Goal: Task Accomplishment & Management: Complete application form

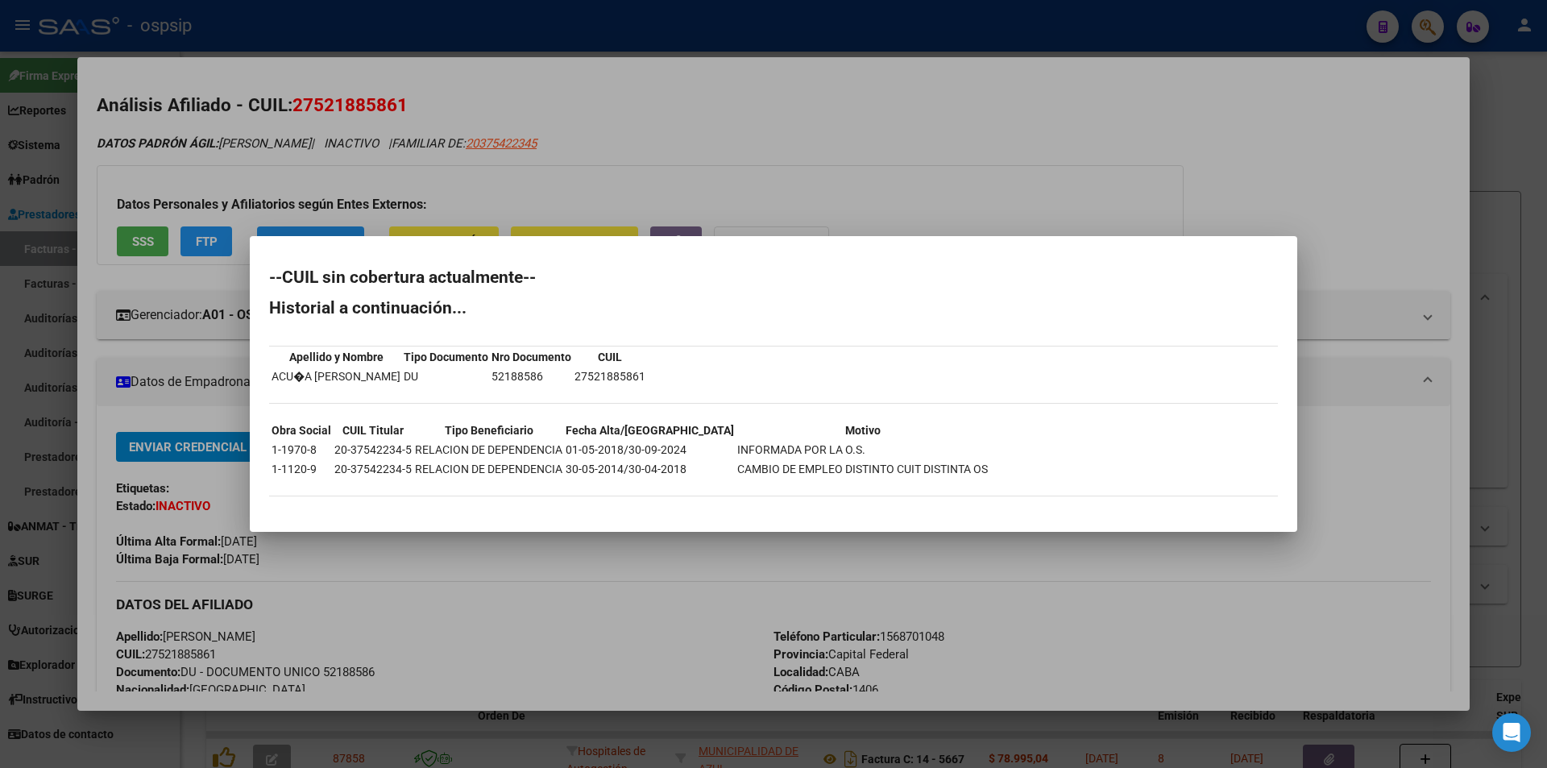
click at [545, 168] on div at bounding box center [773, 384] width 1547 height 768
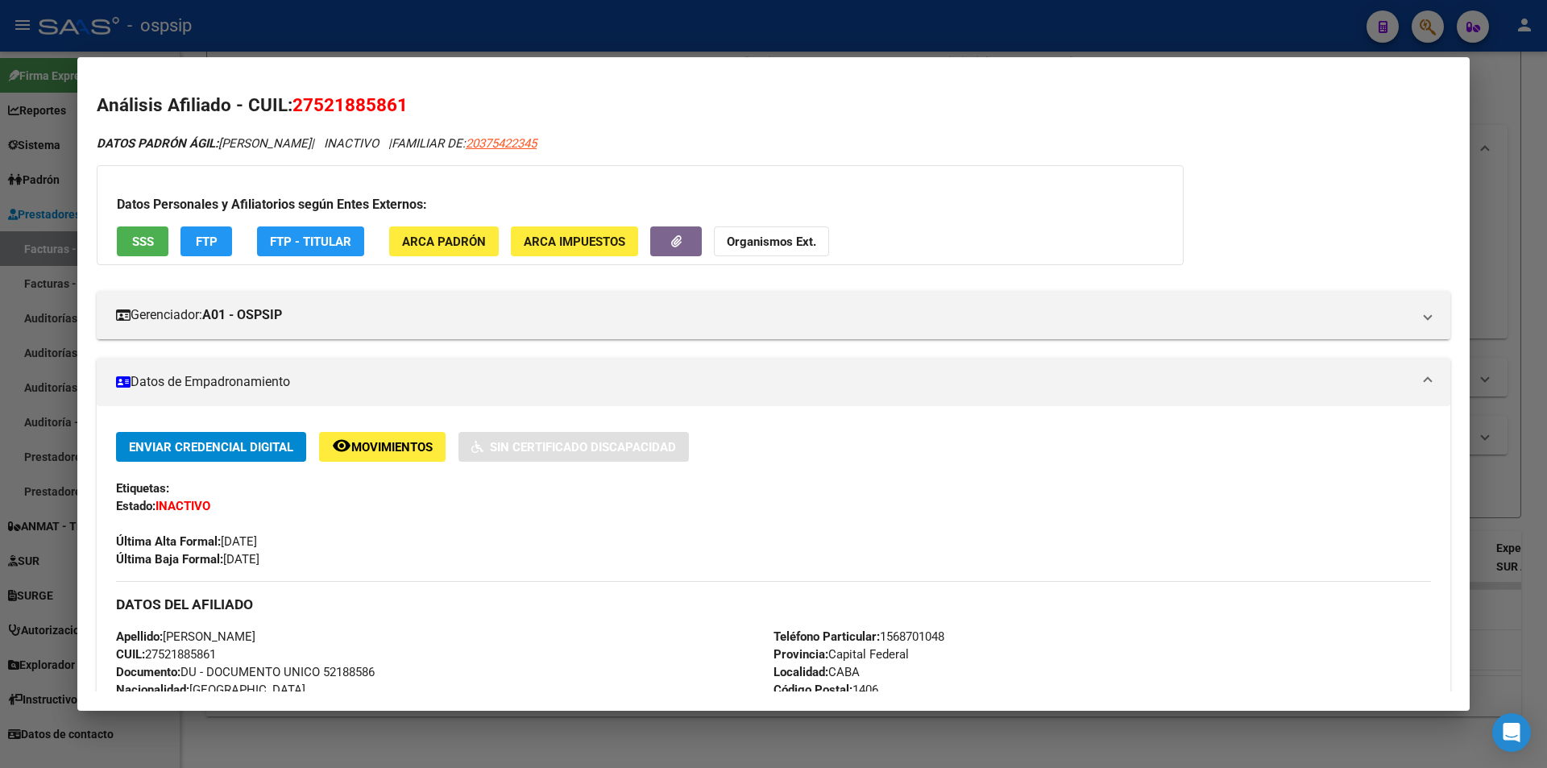
click at [541, 29] on div at bounding box center [773, 384] width 1547 height 768
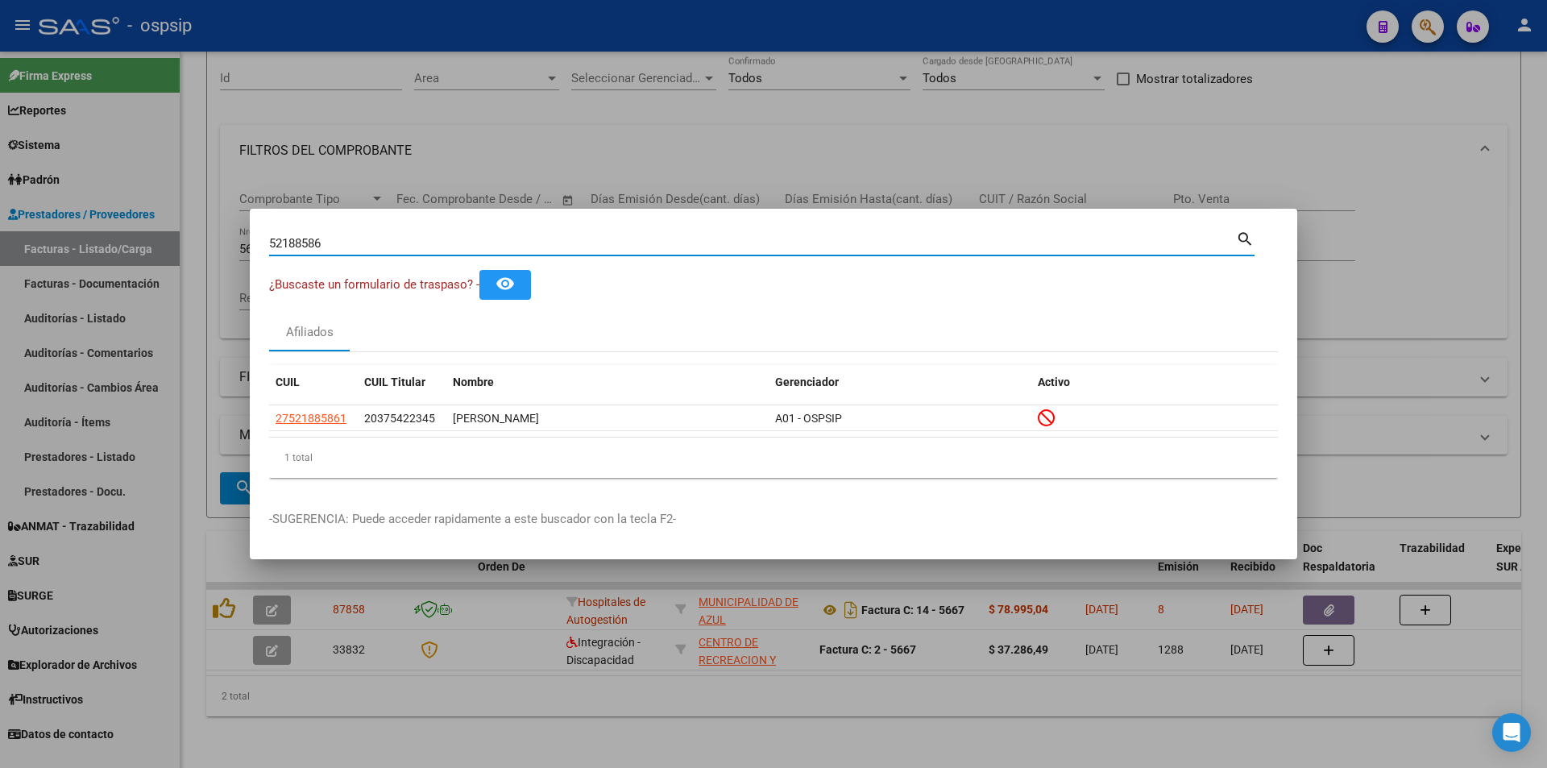
drag, startPoint x: 400, startPoint y: 243, endPoint x: 297, endPoint y: 236, distance: 102.6
click at [297, 236] on input "52188586" at bounding box center [752, 243] width 967 height 15
type input "5"
type input "36150571"
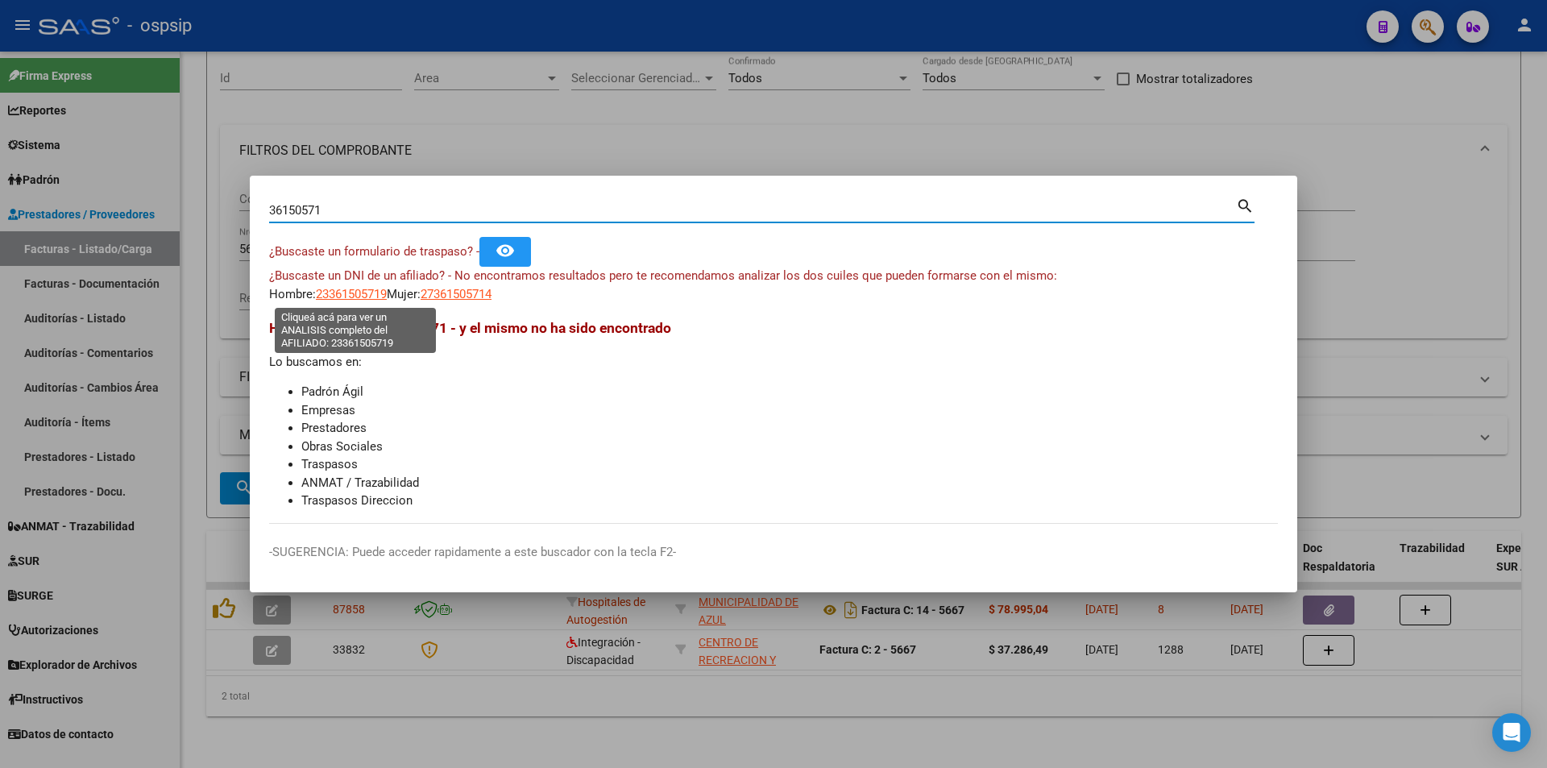
click at [369, 292] on span "23361505719" at bounding box center [351, 294] width 71 height 15
type textarea "23361505719"
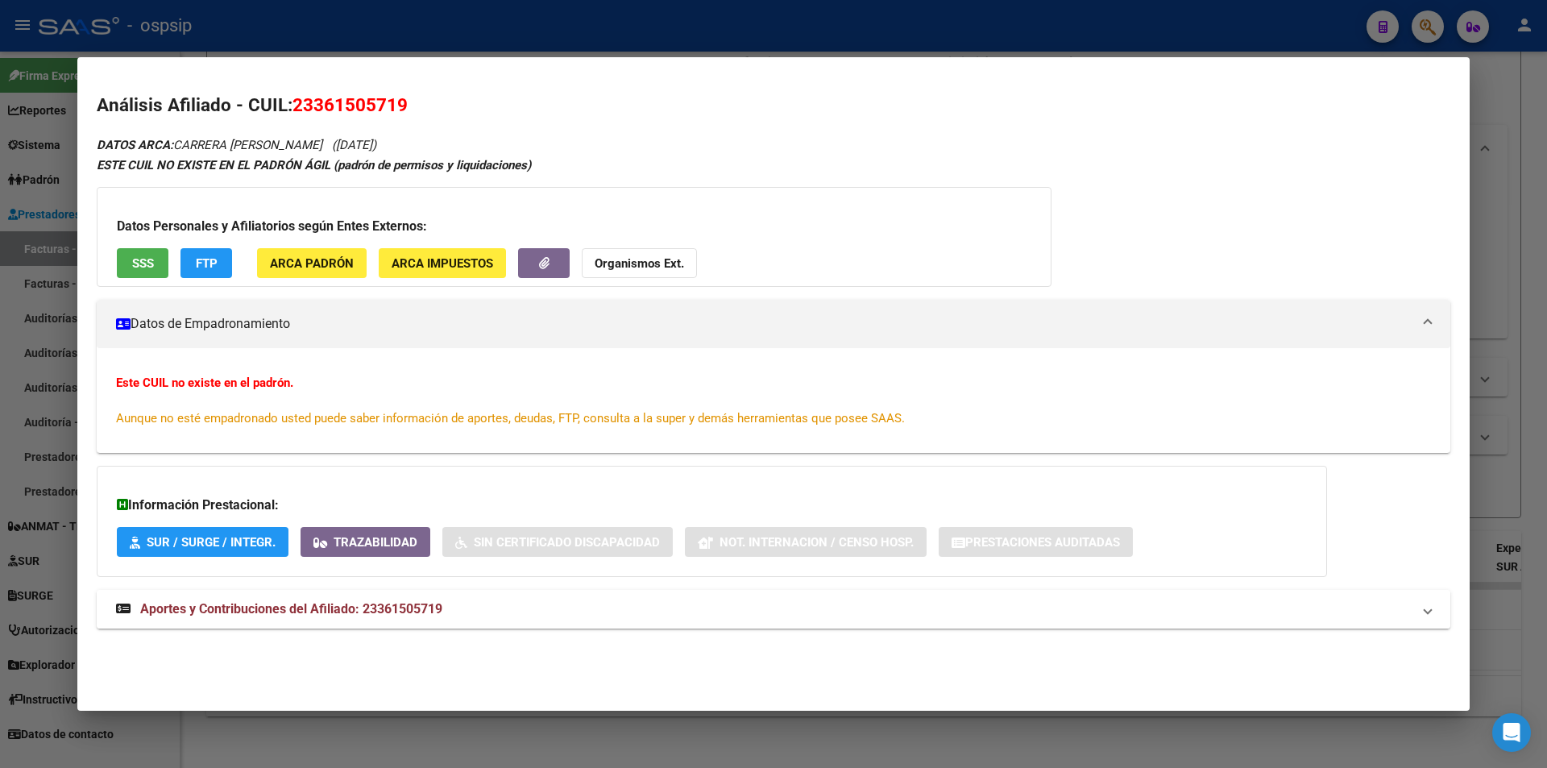
click at [391, 603] on span "Aportes y Contribuciones del Afiliado: 23361505719" at bounding box center [291, 608] width 302 height 15
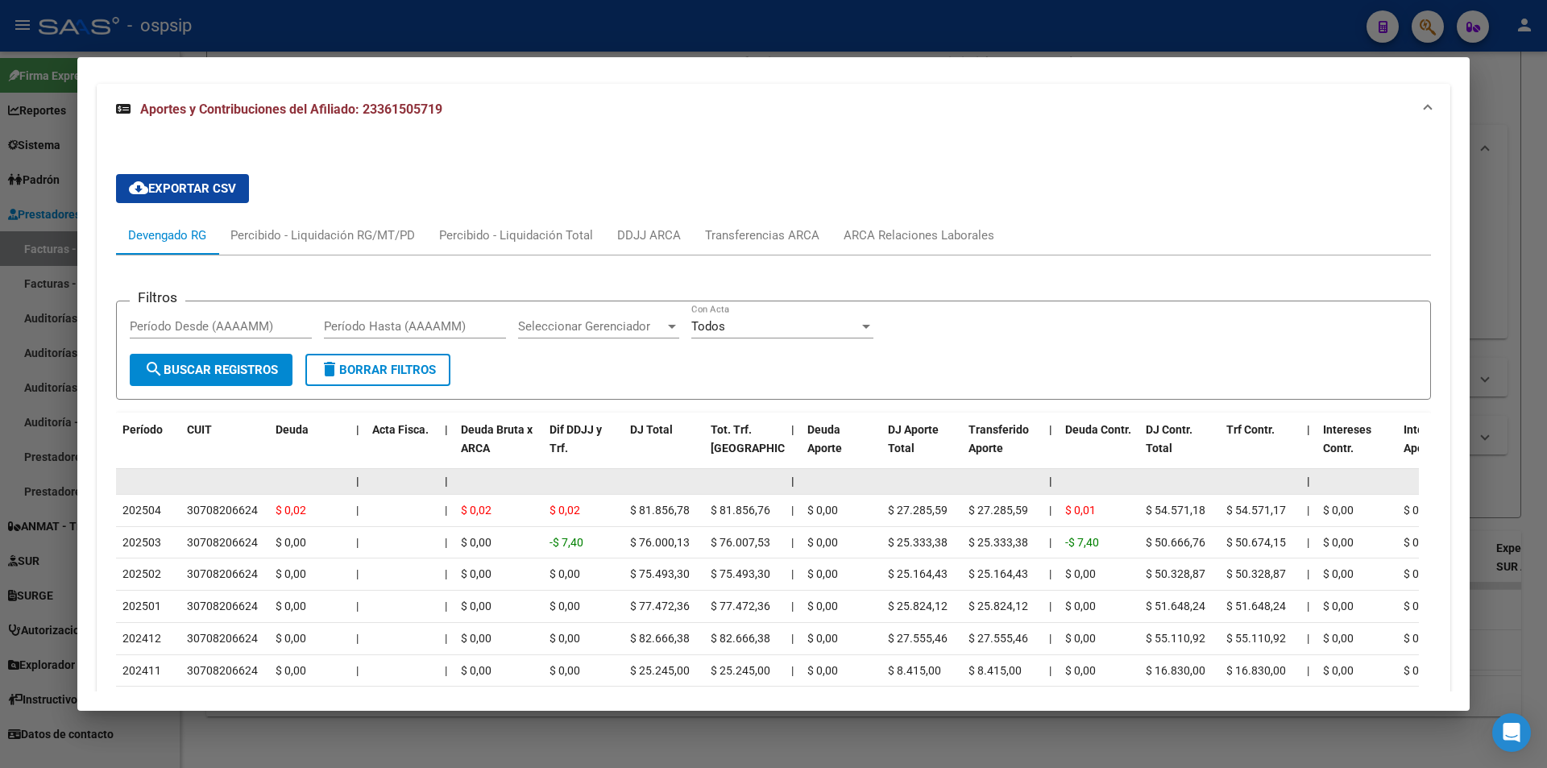
scroll to position [478, 0]
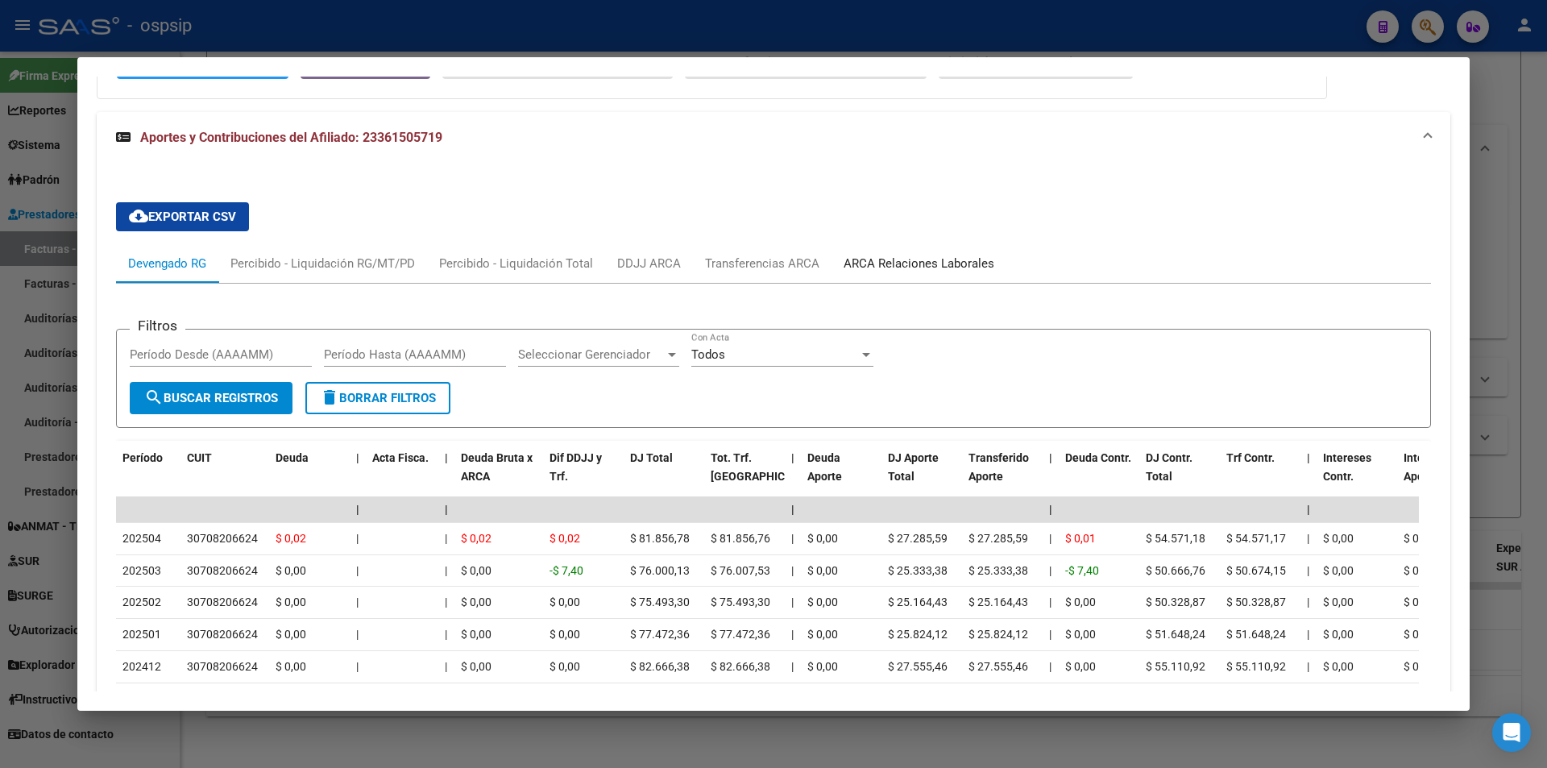
click at [907, 270] on div "ARCA Relaciones Laborales" at bounding box center [919, 264] width 151 height 18
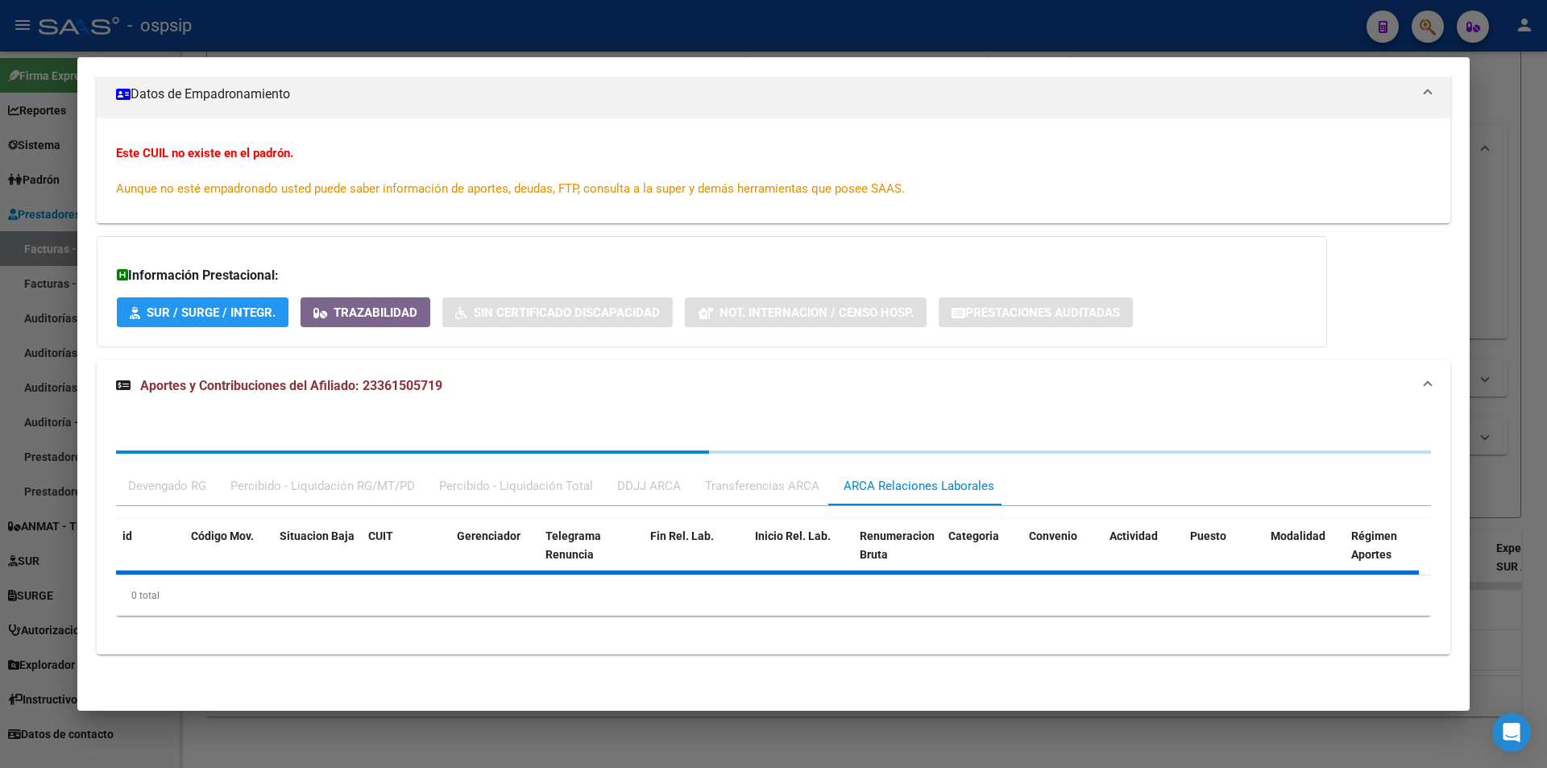
scroll to position [349, 0]
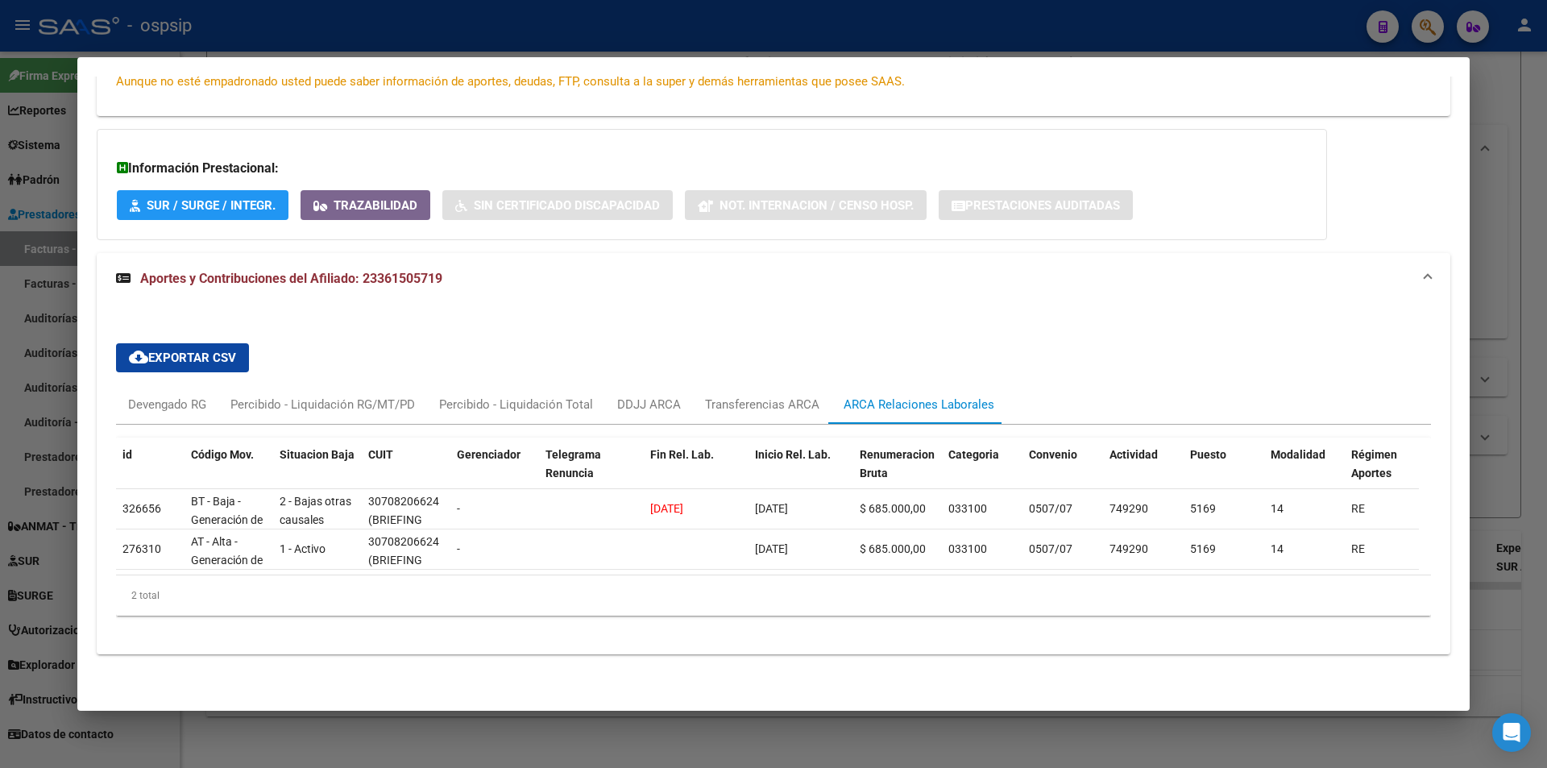
click at [403, 28] on div at bounding box center [773, 384] width 1547 height 768
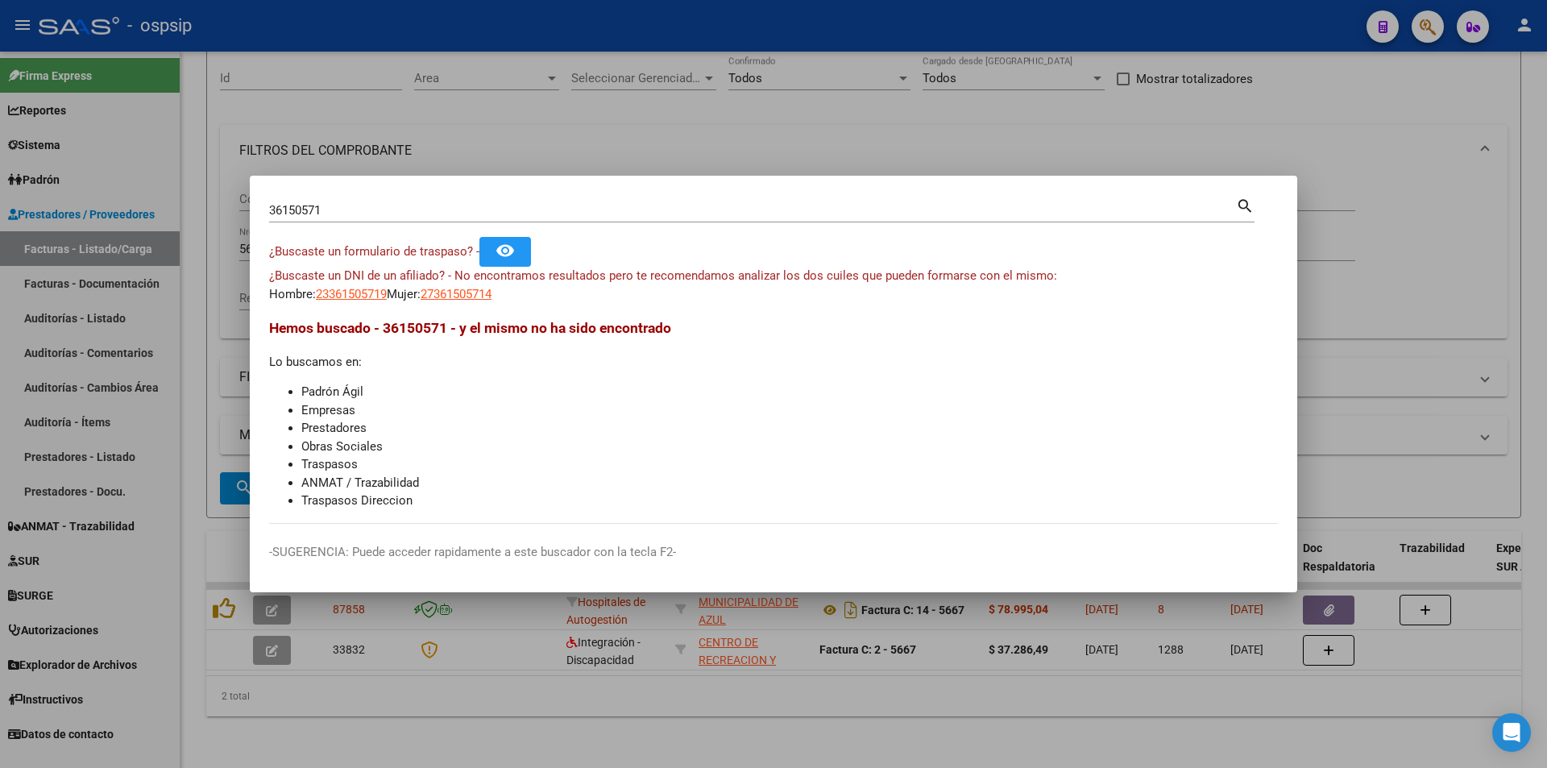
click at [403, 28] on div at bounding box center [773, 384] width 1547 height 768
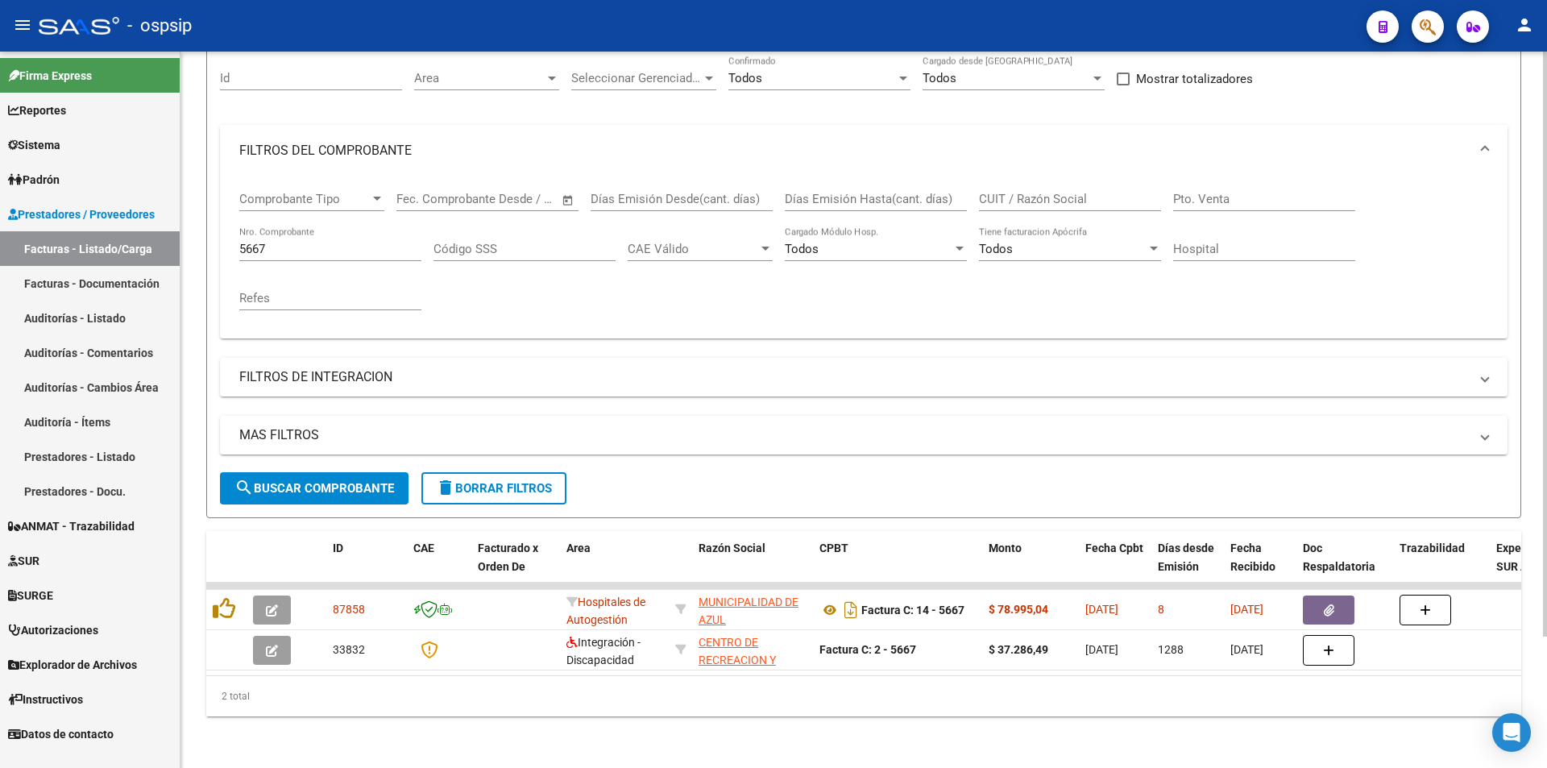
scroll to position [0, 0]
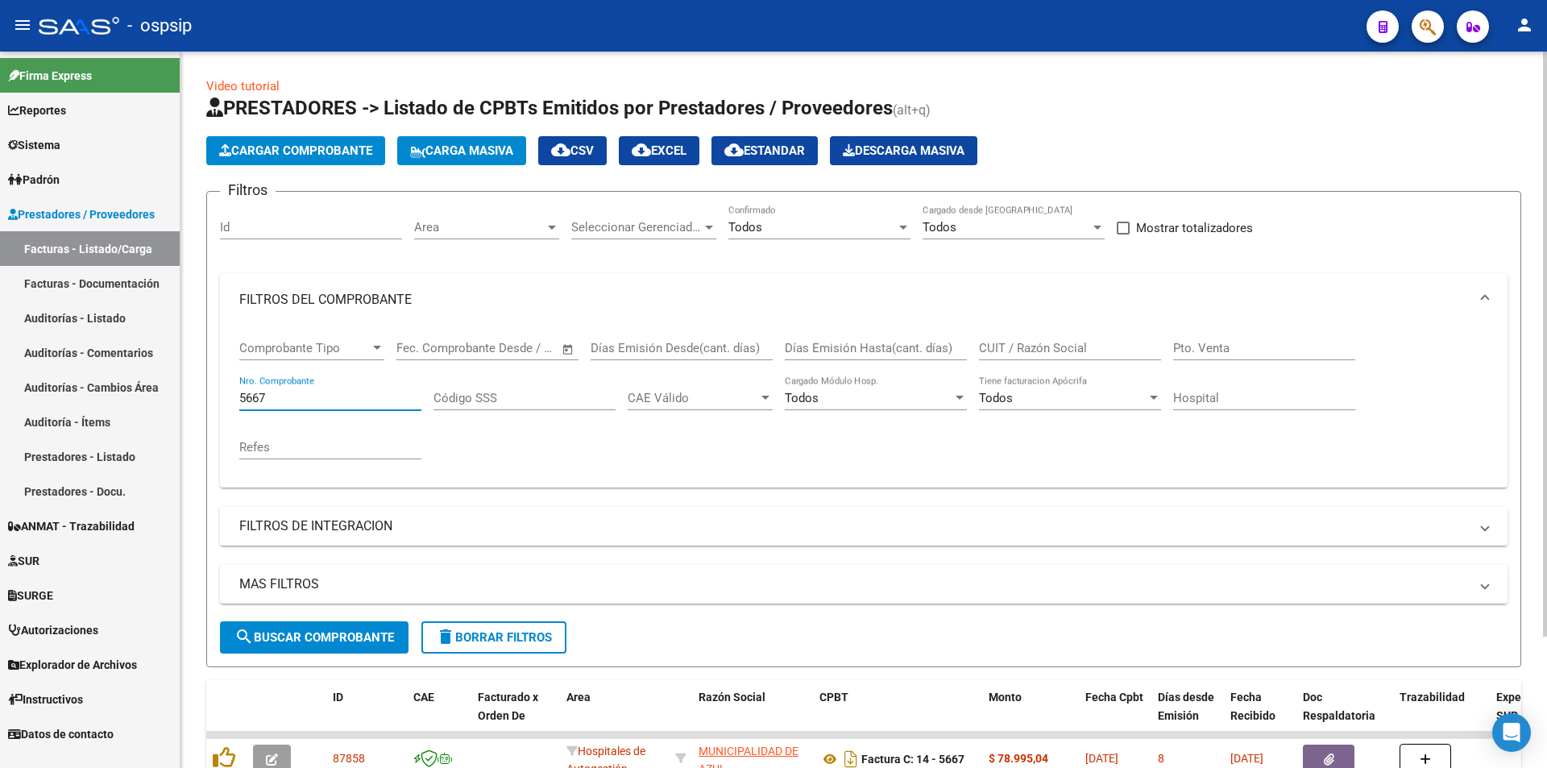
drag, startPoint x: 297, startPoint y: 397, endPoint x: 207, endPoint y: 397, distance: 90.2
click at [207, 397] on form "Filtros Id Area Area Seleccionar Gerenciador Seleccionar Gerenciador Todos Conf…" at bounding box center [863, 429] width 1315 height 476
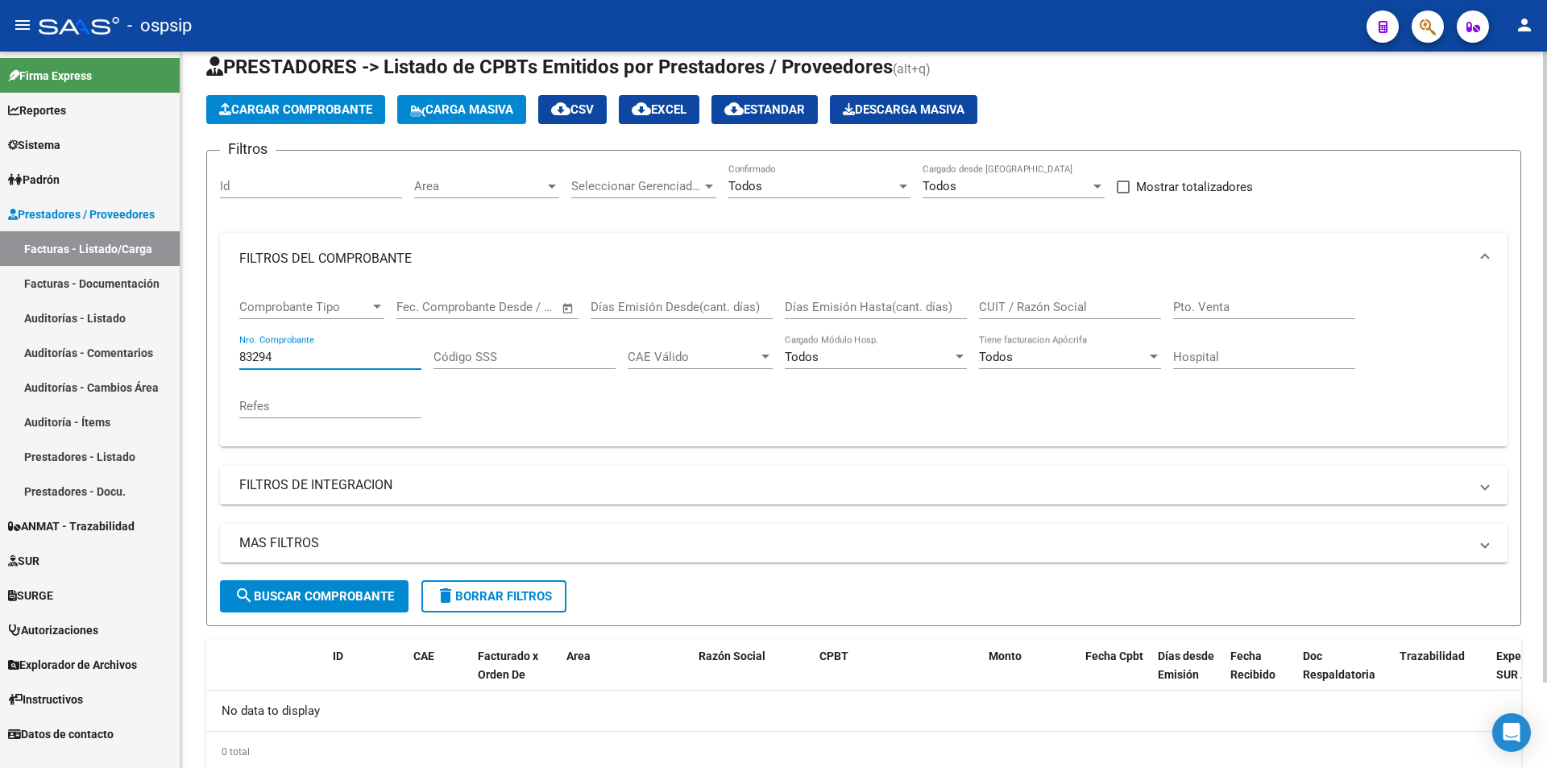
scroll to position [81, 0]
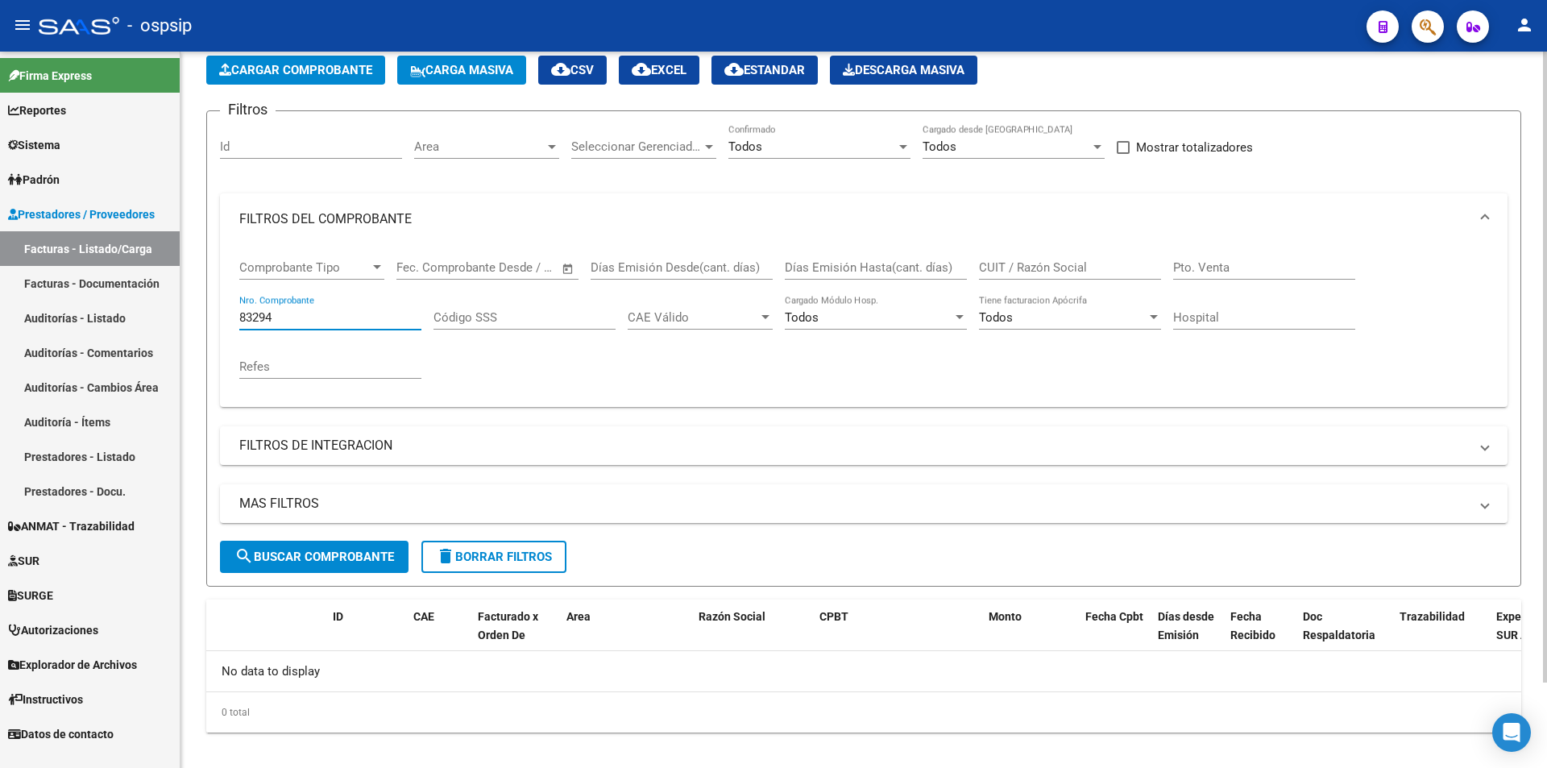
type input "83294"
click at [295, 77] on span "Cargar Comprobante" at bounding box center [295, 70] width 153 height 15
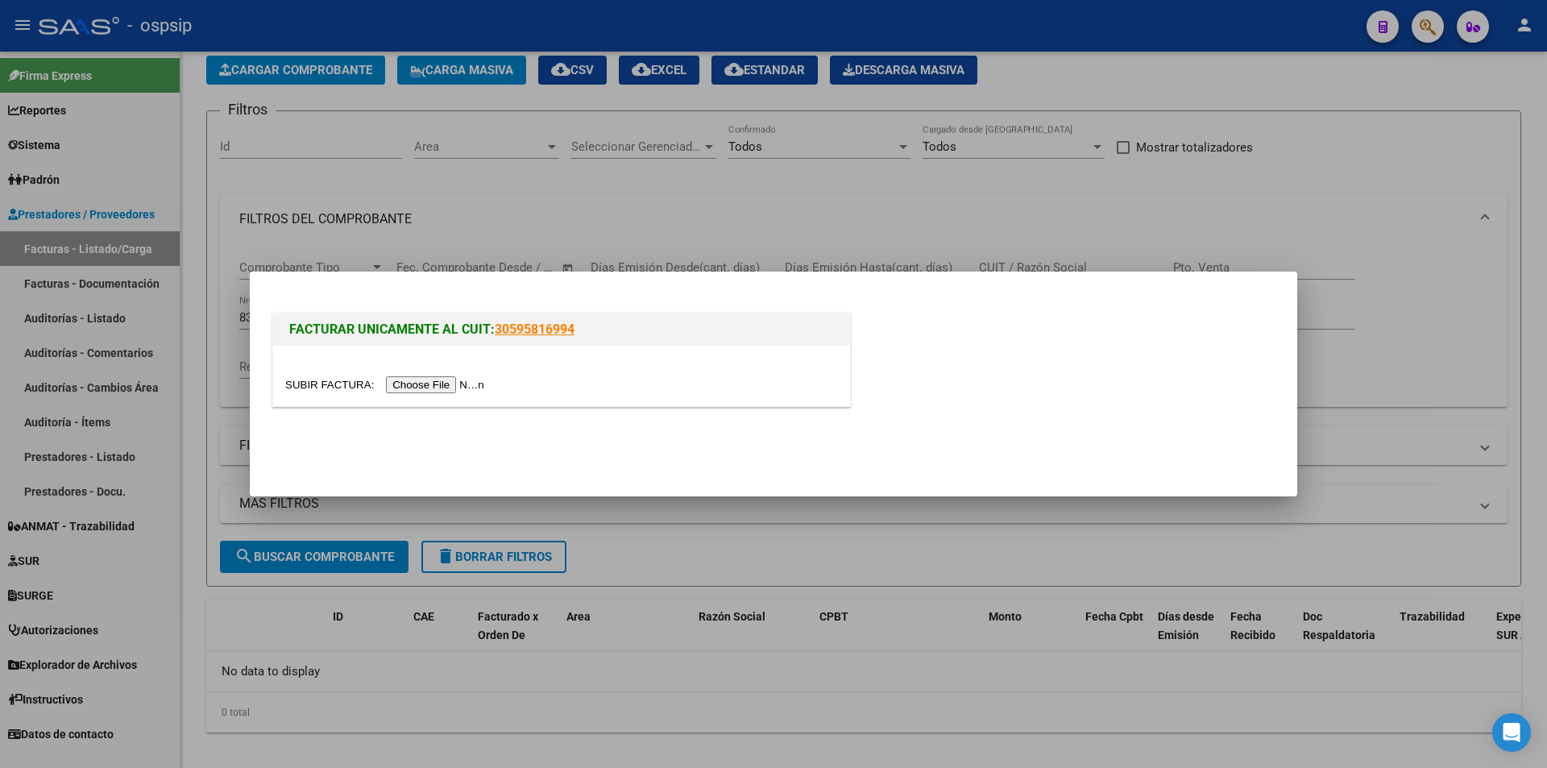
click at [446, 392] on input "file" at bounding box center [387, 384] width 204 height 17
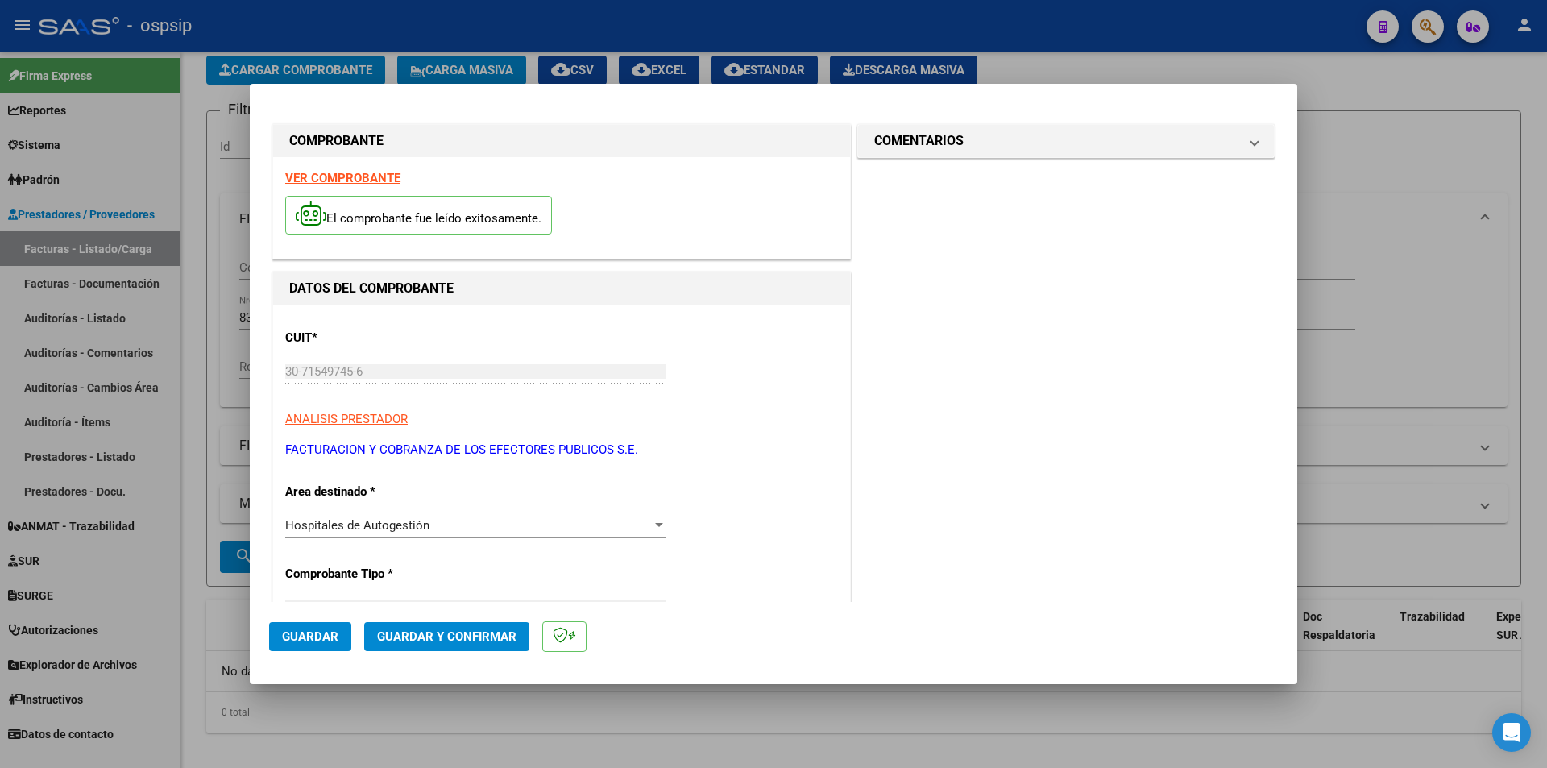
click at [316, 644] on span "Guardar" at bounding box center [310, 636] width 56 height 15
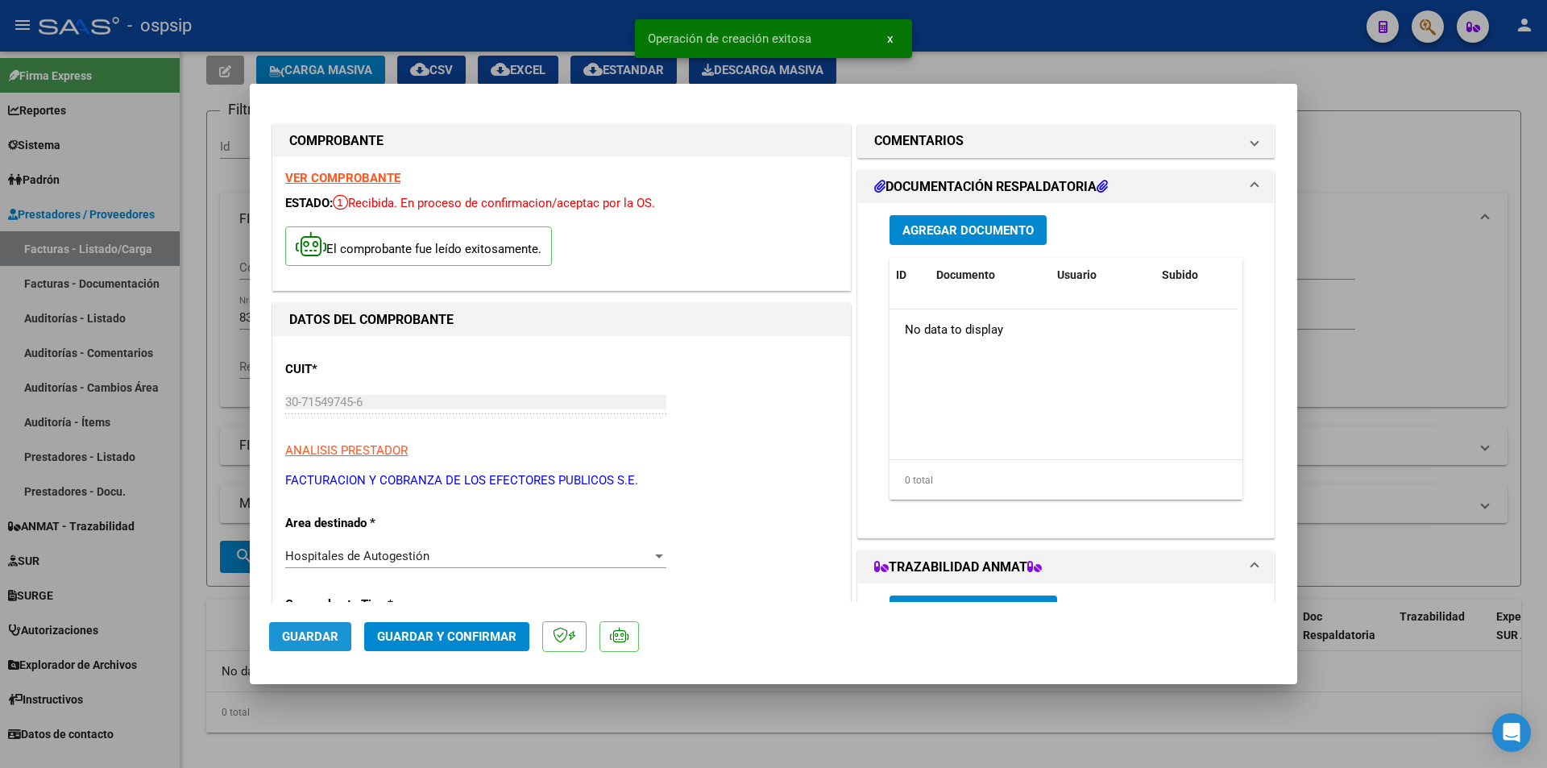
click at [334, 636] on span "Guardar" at bounding box center [310, 636] width 56 height 15
click at [1458, 339] on div at bounding box center [773, 384] width 1547 height 768
type input "$ 0,00"
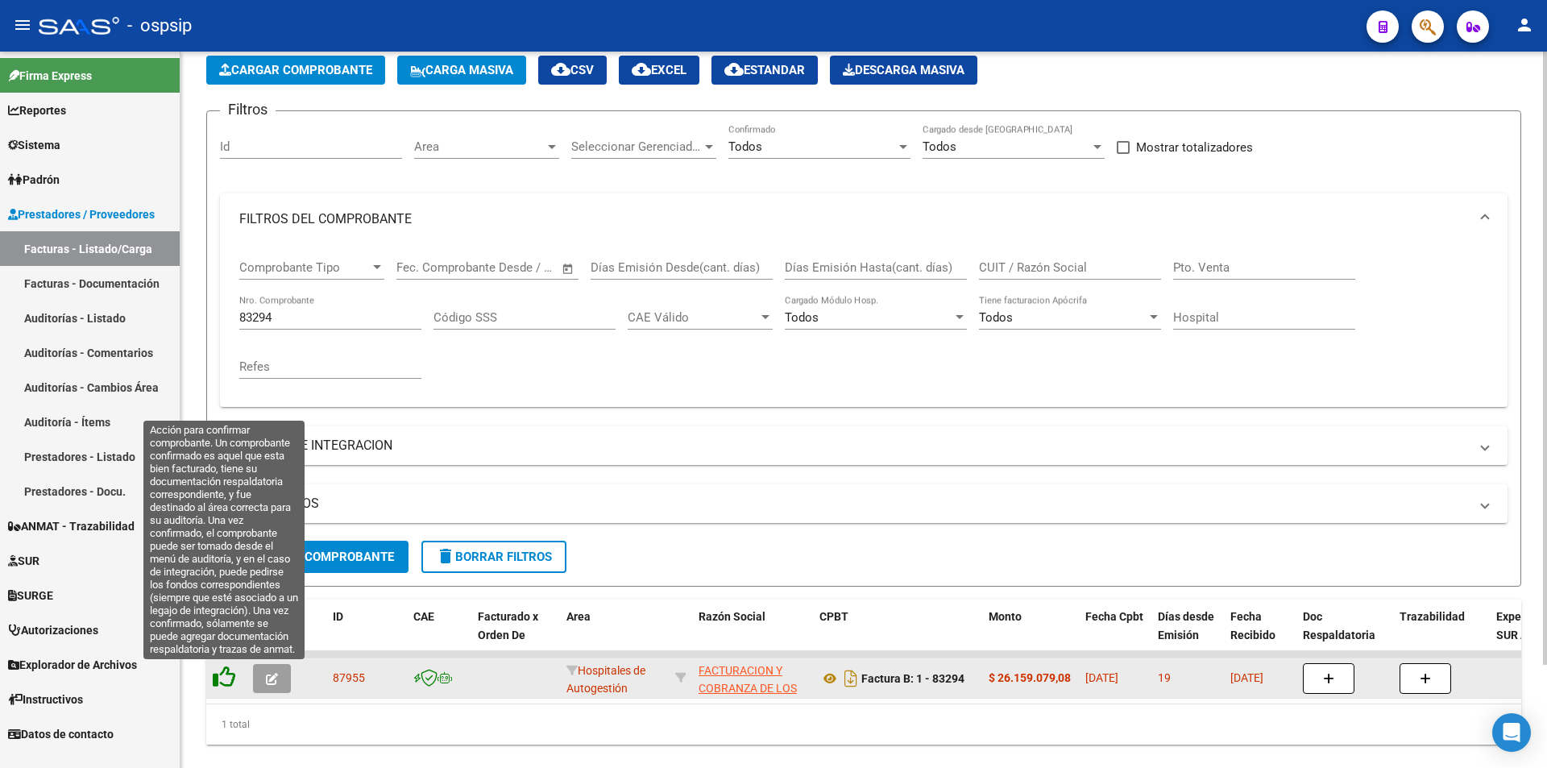
click at [218, 680] on icon at bounding box center [224, 677] width 23 height 23
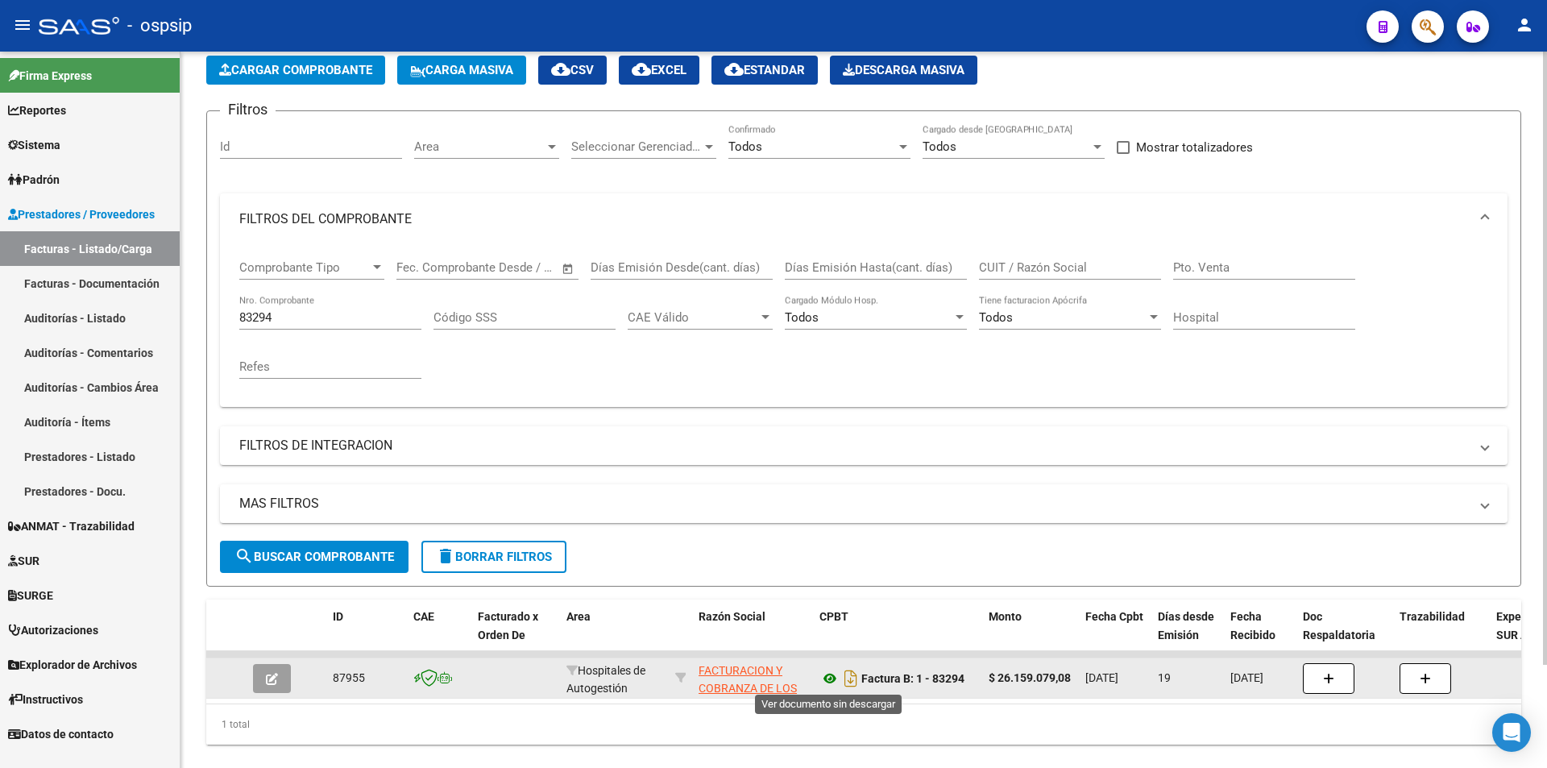
click at [822, 684] on icon at bounding box center [829, 678] width 21 height 19
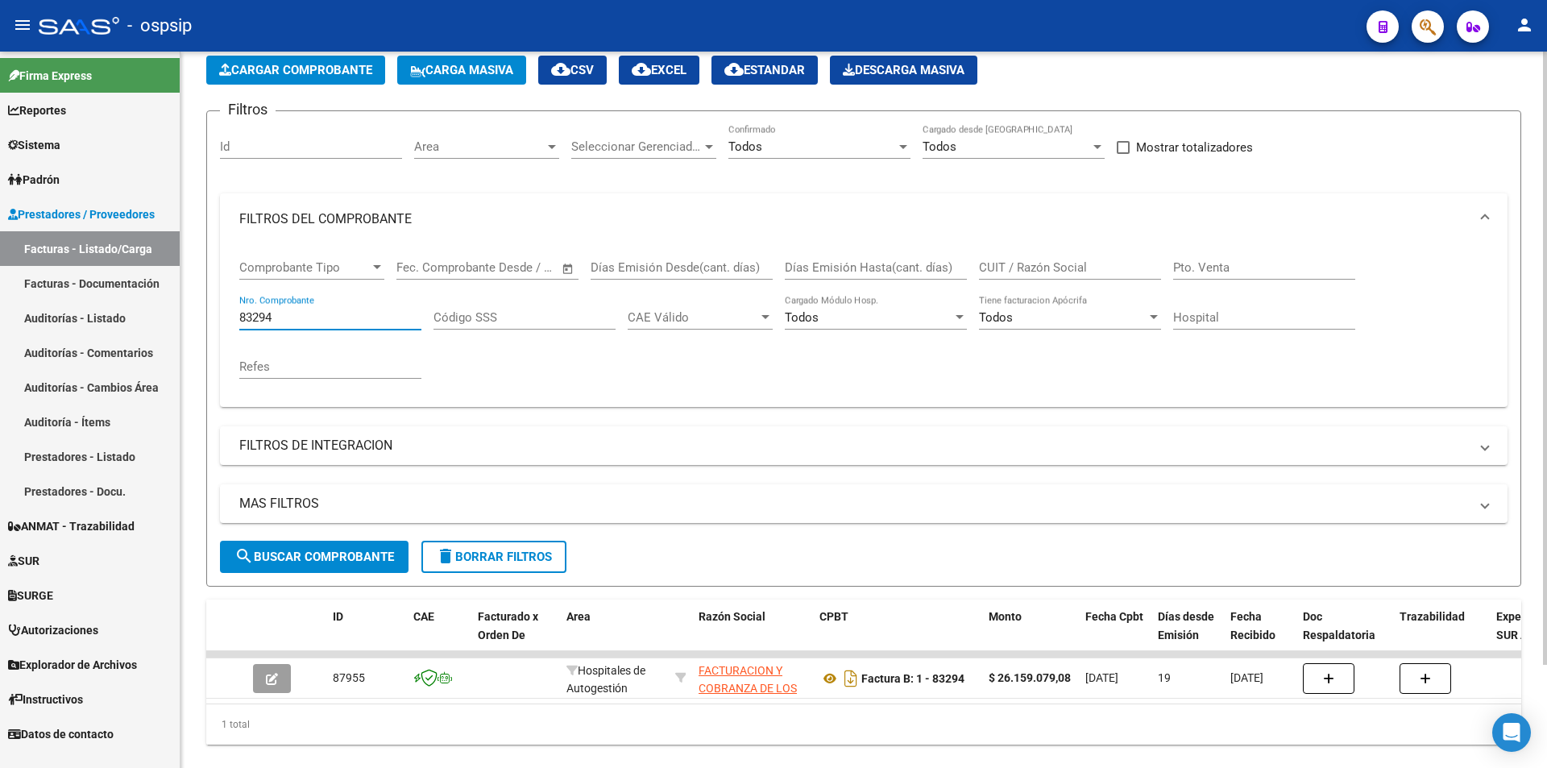
drag, startPoint x: 352, startPoint y: 319, endPoint x: 191, endPoint y: 313, distance: 161.3
click at [193, 314] on div "Video tutorial PRESTADORES -> Listado de CPBTs Emitidos por Prestadores / Prove…" at bounding box center [863, 383] width 1366 height 825
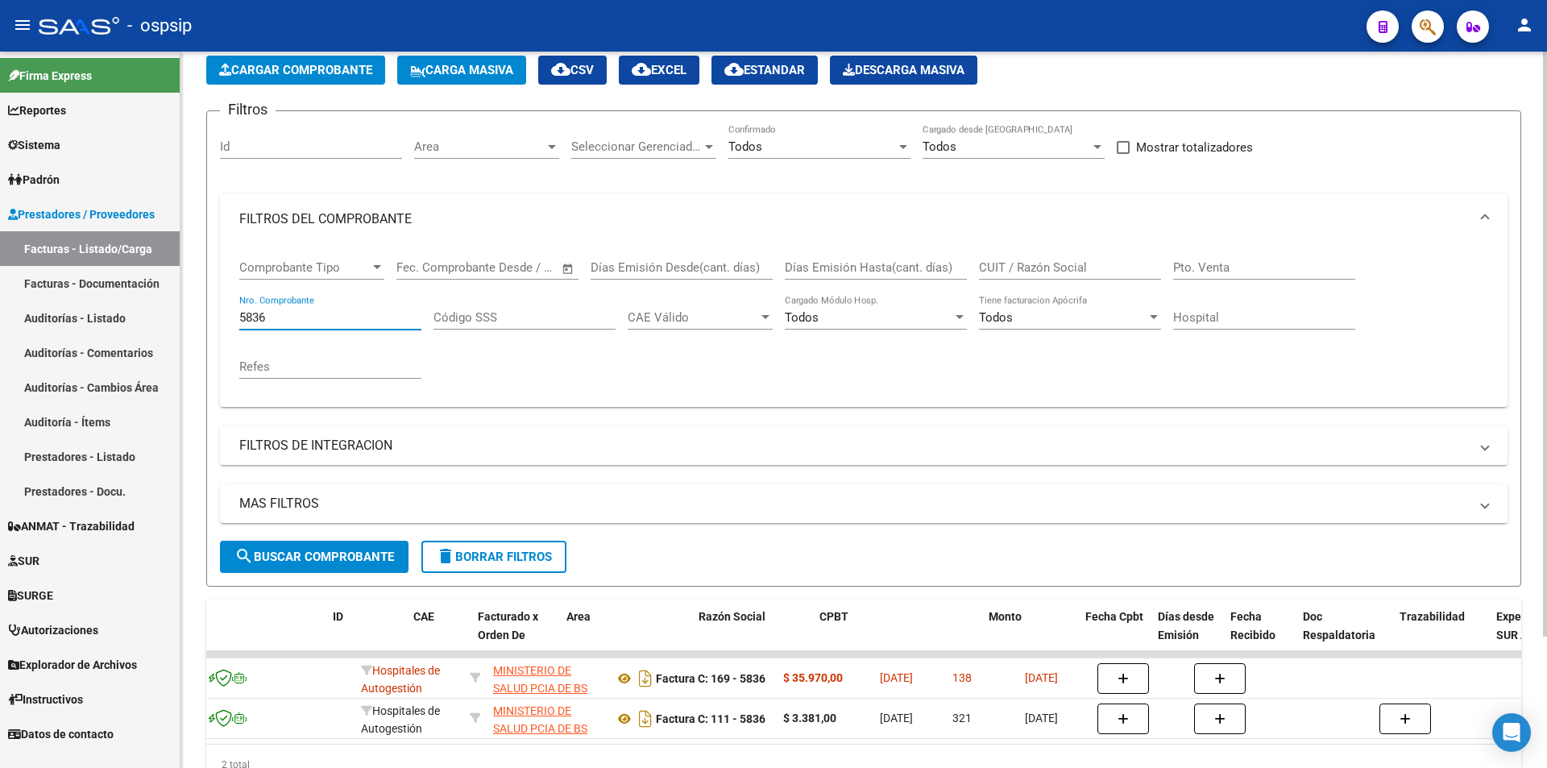
scroll to position [0, 0]
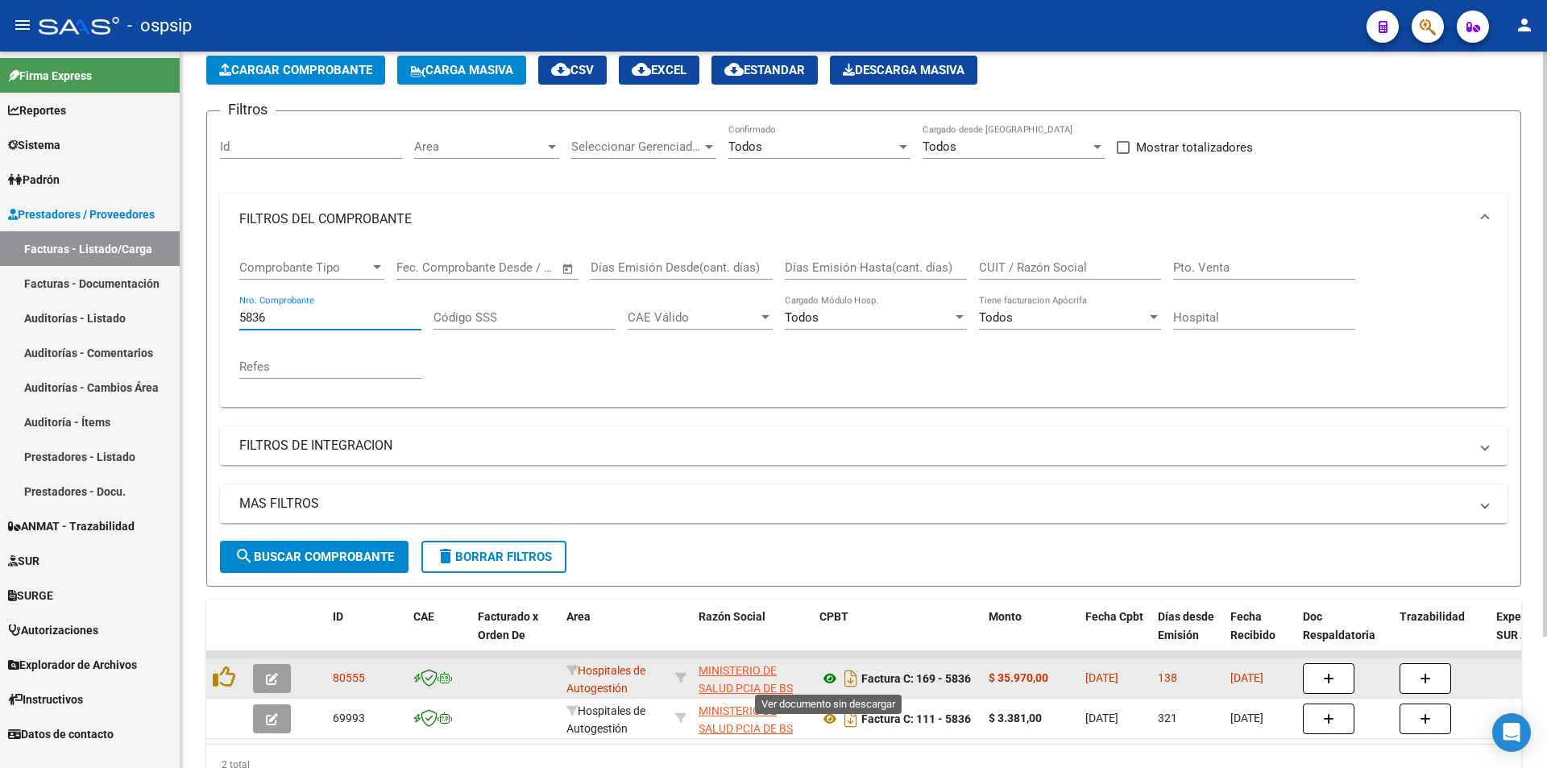
type input "5836"
click at [825, 682] on icon at bounding box center [829, 678] width 21 height 19
